Goal: Transaction & Acquisition: Download file/media

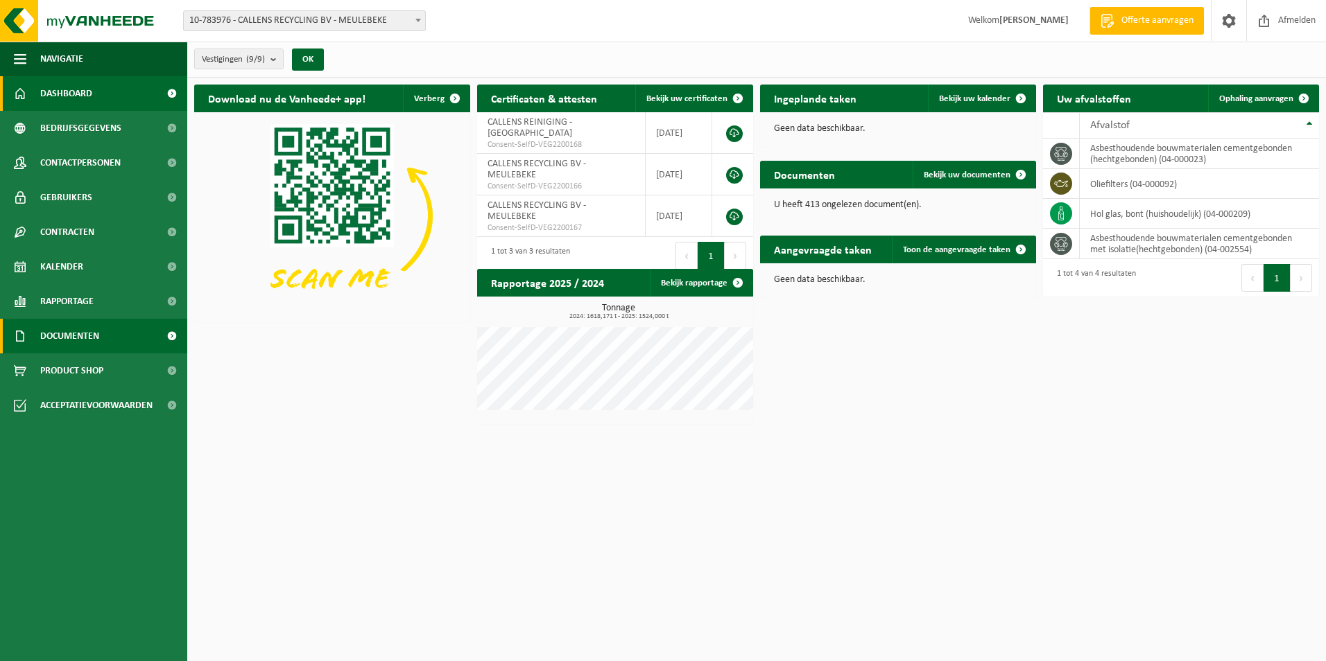
click at [96, 345] on span "Documenten" at bounding box center [69, 336] width 59 height 35
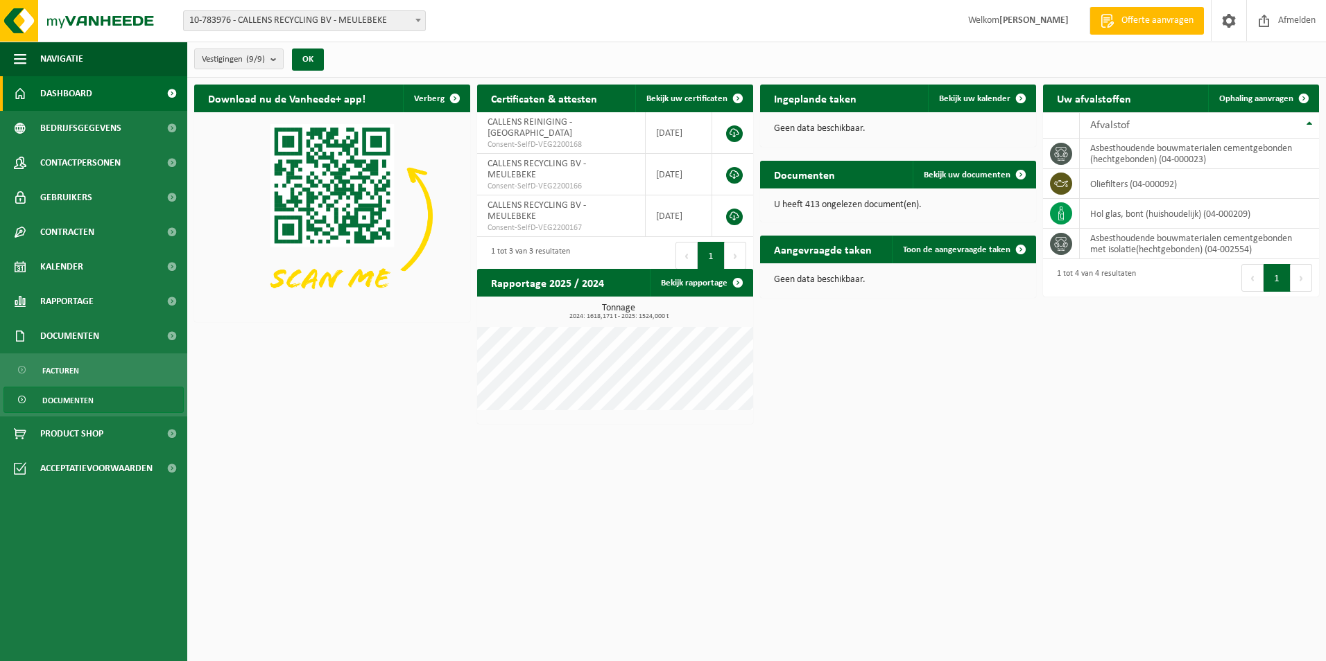
click at [73, 388] on span "Documenten" at bounding box center [67, 401] width 51 height 26
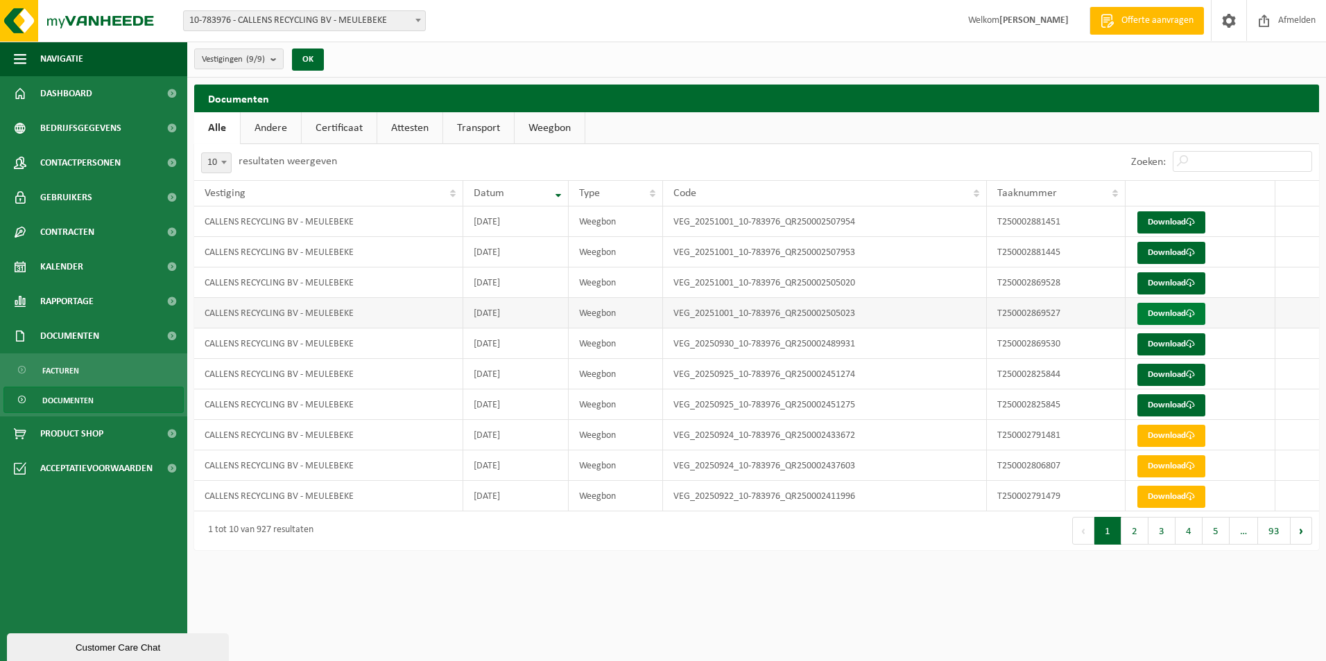
click at [1159, 311] on link "Download" at bounding box center [1171, 314] width 68 height 22
click at [1155, 293] on link "Download" at bounding box center [1171, 284] width 68 height 22
click at [1170, 254] on link "Download" at bounding box center [1171, 253] width 68 height 22
click at [1173, 224] on link "Download" at bounding box center [1171, 222] width 68 height 22
